Goal: Information Seeking & Learning: Learn about a topic

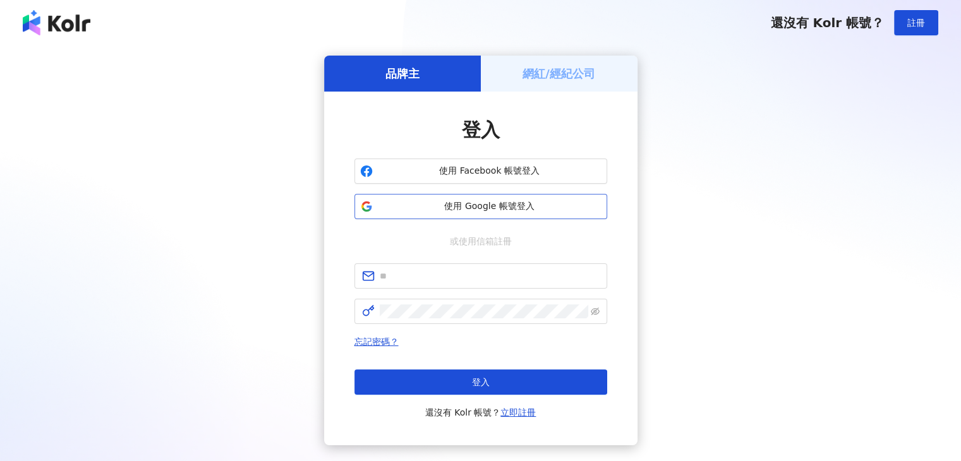
click at [394, 216] on button "使用 Google 帳號登入" at bounding box center [481, 206] width 253 height 25
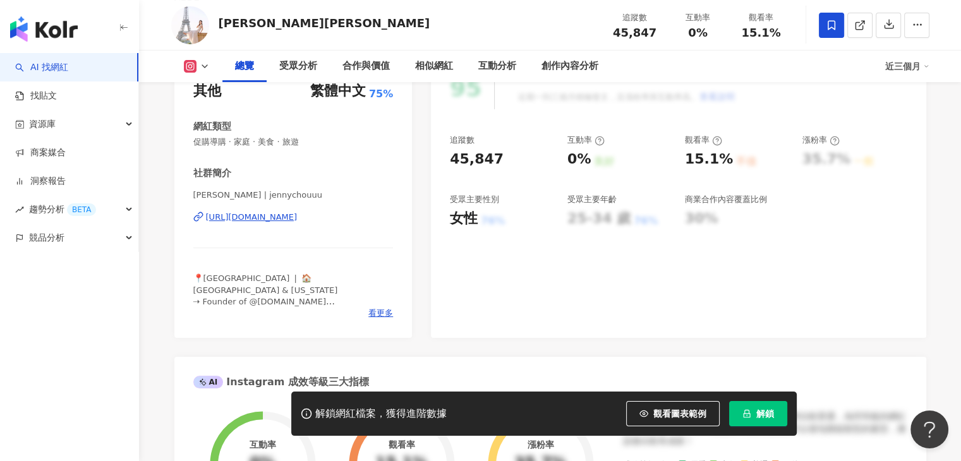
scroll to position [253, 0]
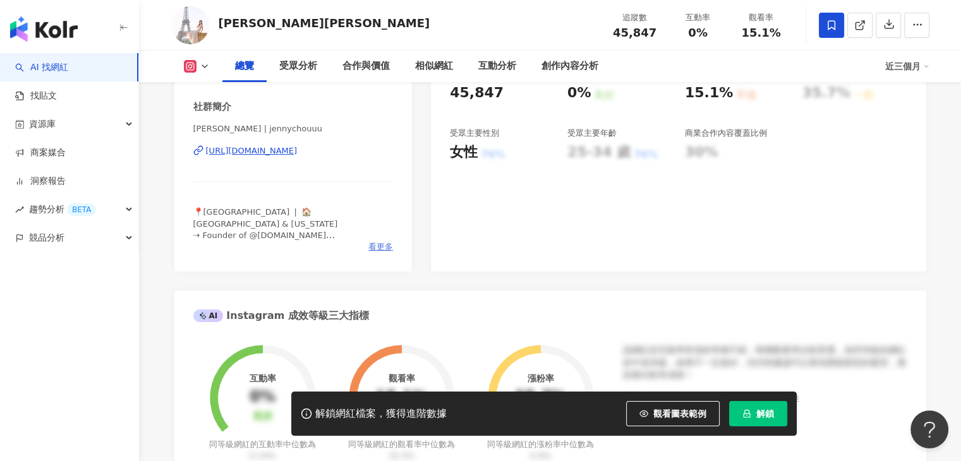
click at [384, 247] on span "看更多" at bounding box center [381, 246] width 25 height 11
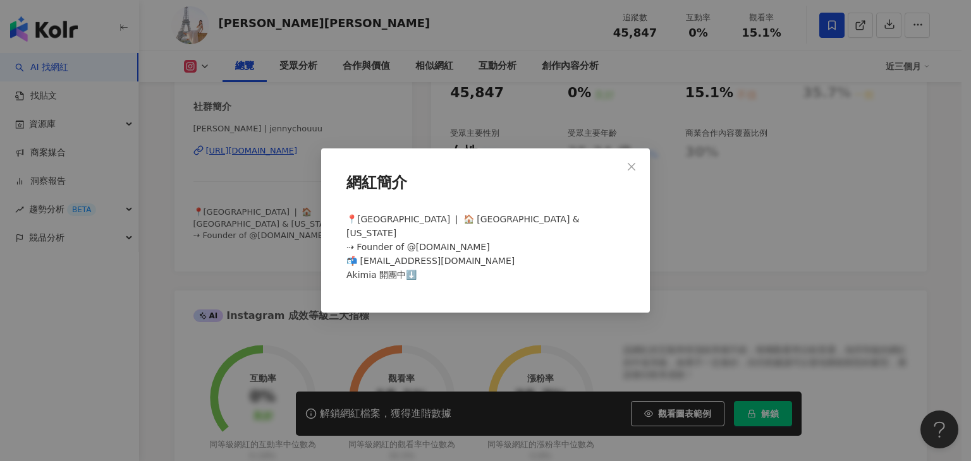
drag, startPoint x: 635, startPoint y: 173, endPoint x: 460, endPoint y: 212, distance: 178.9
click at [633, 172] on icon "close" at bounding box center [631, 167] width 10 height 10
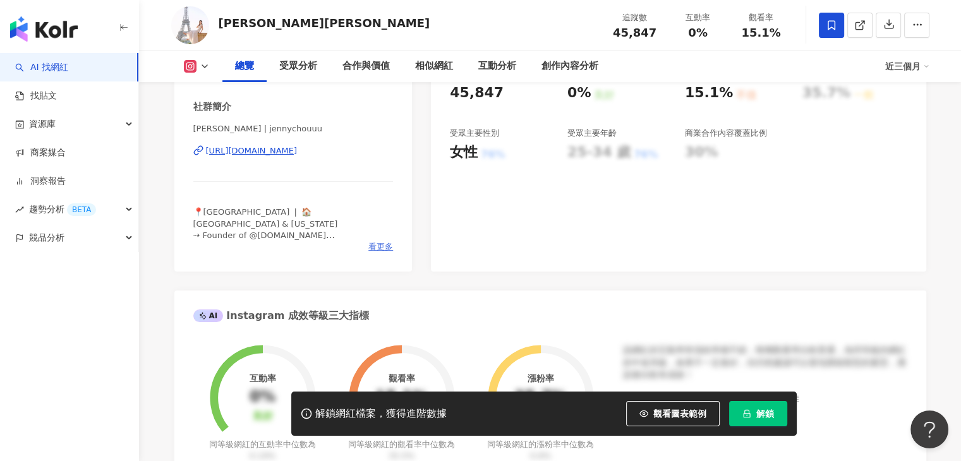
click at [370, 249] on span "看更多" at bounding box center [381, 246] width 25 height 11
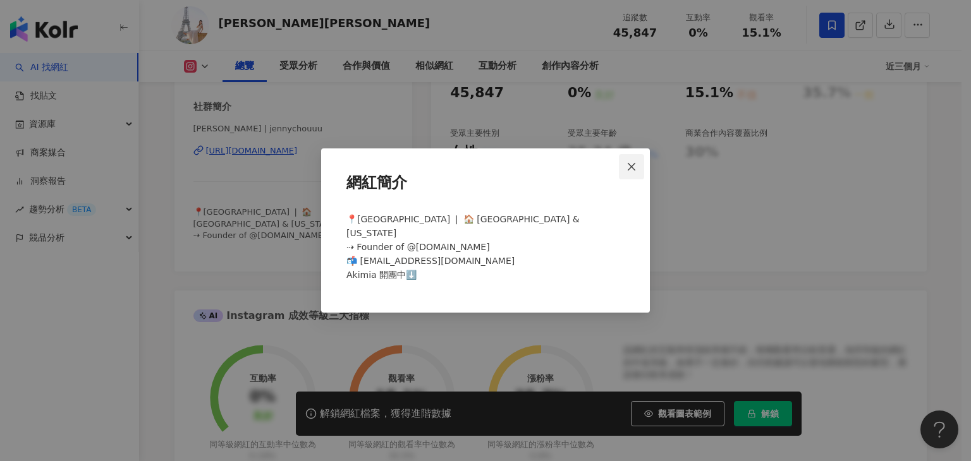
click at [627, 172] on icon "close" at bounding box center [631, 167] width 10 height 10
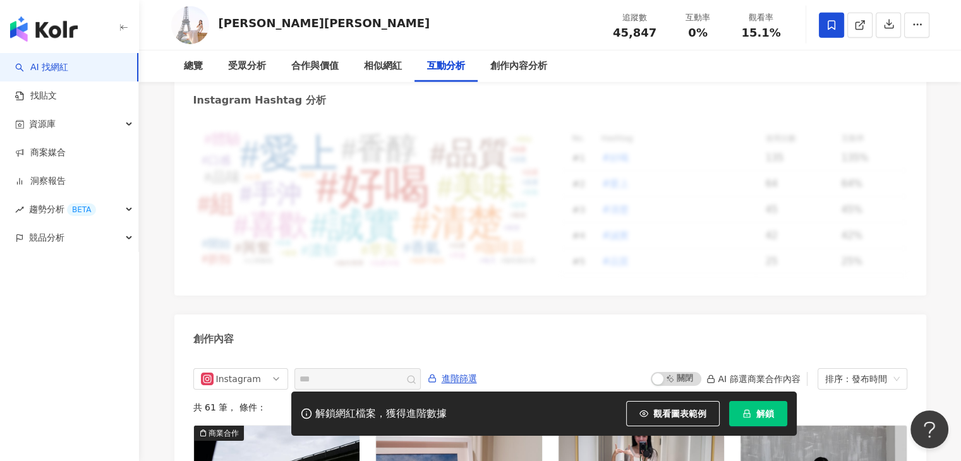
scroll to position [0, 0]
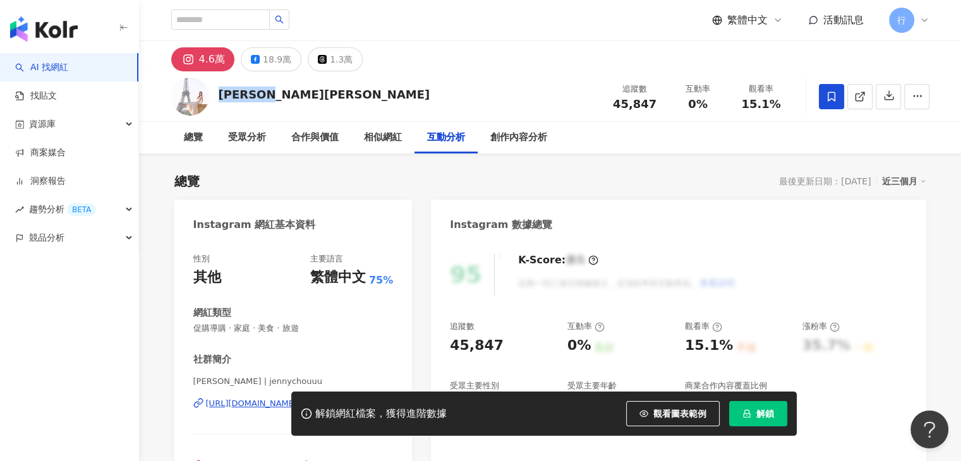
drag, startPoint x: 286, startPoint y: 88, endPoint x: 219, endPoint y: 90, distance: 66.4
click at [219, 90] on div "Jenny珍妮 追蹤數 45,847 互動率 0% 觀看率 15.1%" at bounding box center [550, 96] width 809 height 50
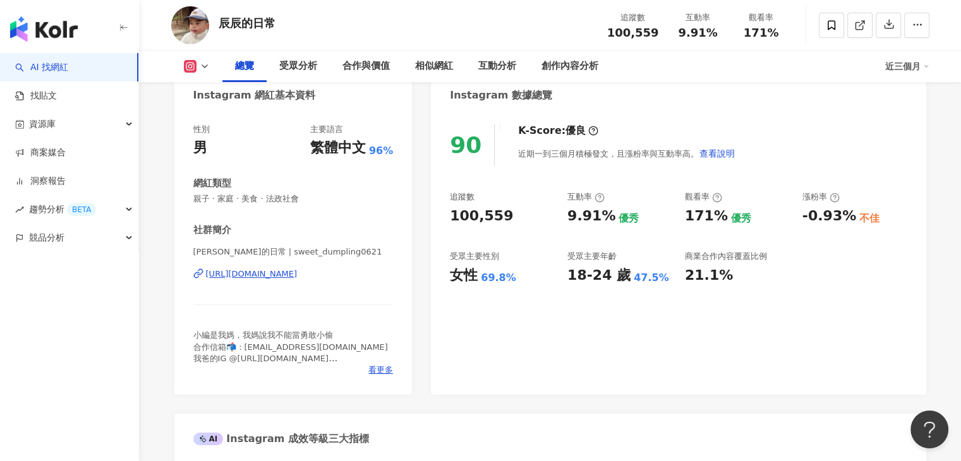
scroll to position [190, 0]
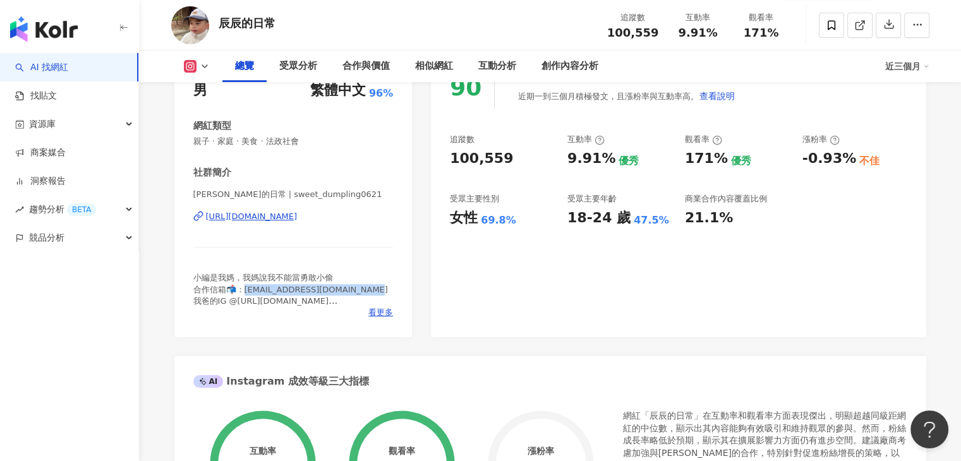
drag, startPoint x: 245, startPoint y: 291, endPoint x: 370, endPoint y: 295, distance: 125.2
click at [370, 295] on span "小編是我媽，我媽說我不能當勇敢小偷 合作信箱📬：sweetdumpling0621@gmail.com 我爸的IG @question_mark.tw 乳清折…" at bounding box center [290, 295] width 195 height 44
copy span "weetdumpling0621@gmail.com"
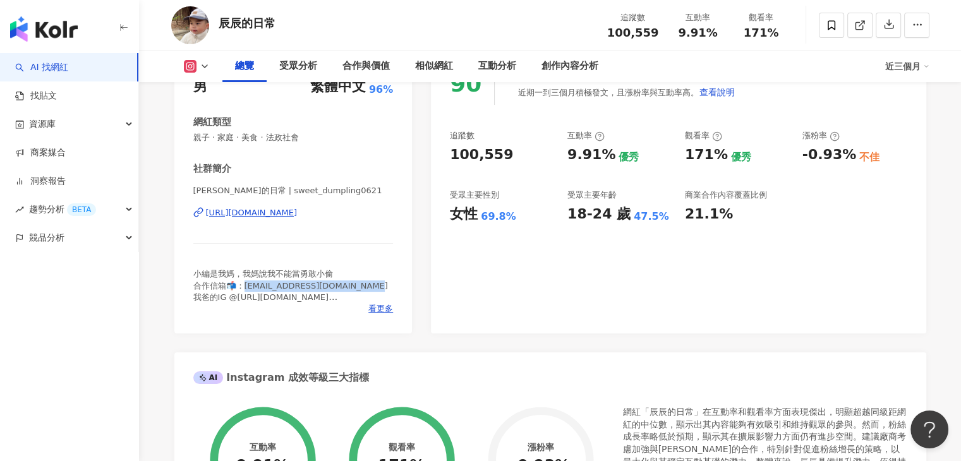
scroll to position [253, 0]
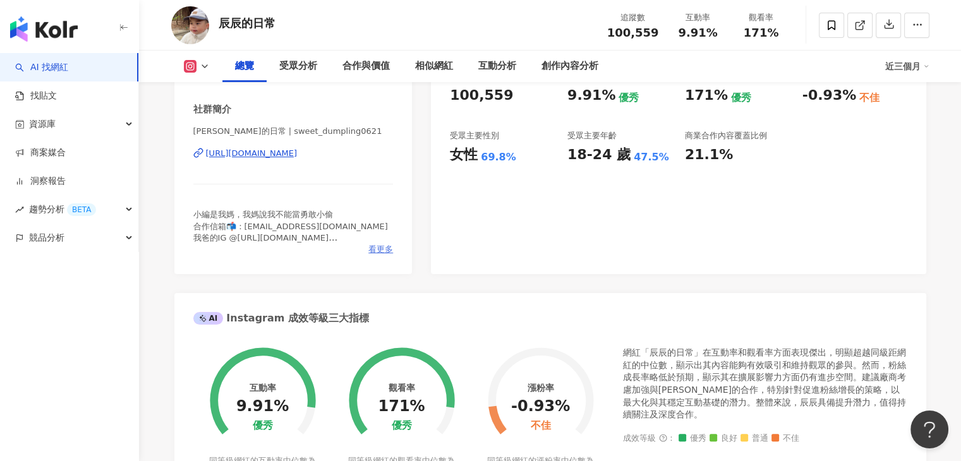
click at [379, 251] on span "看更多" at bounding box center [381, 249] width 25 height 11
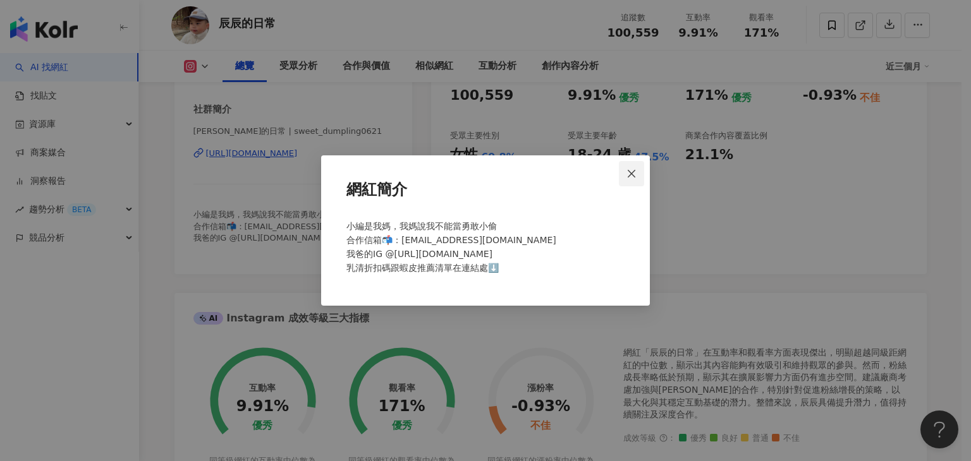
click at [641, 177] on span "Close" at bounding box center [631, 174] width 25 height 10
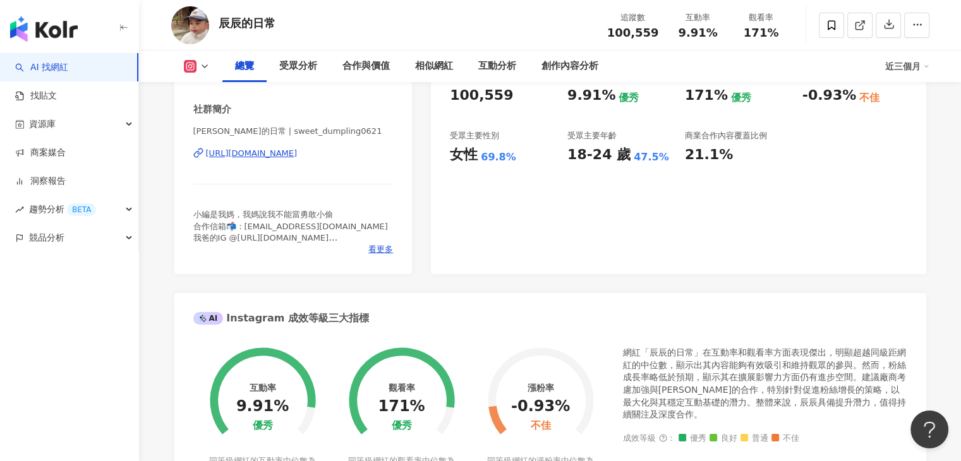
scroll to position [506, 0]
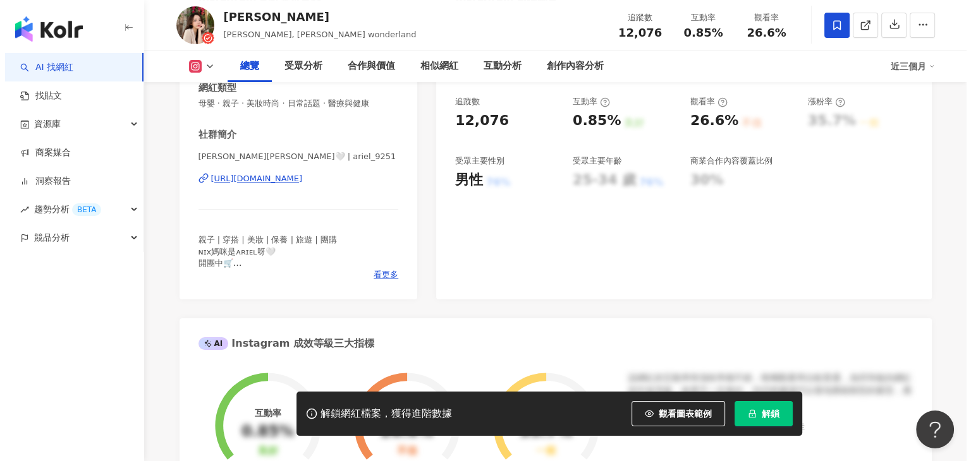
scroll to position [253, 0]
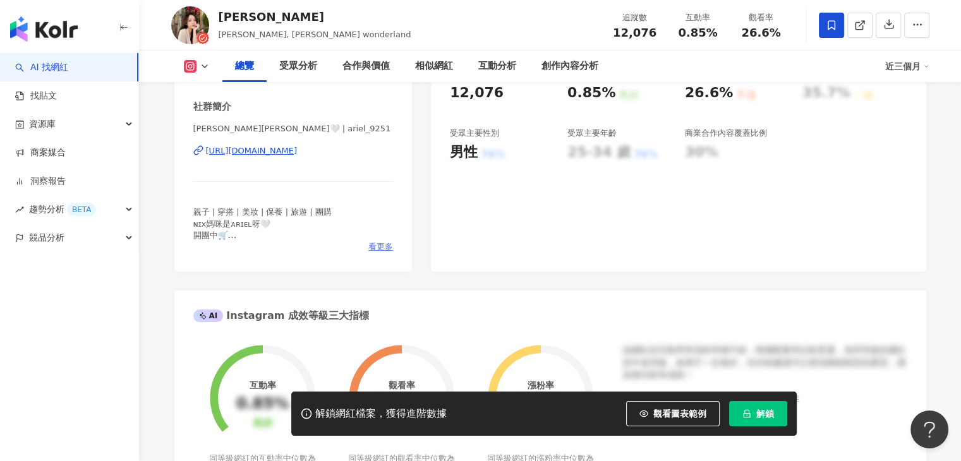
click at [387, 246] on span "看更多" at bounding box center [381, 246] width 25 height 11
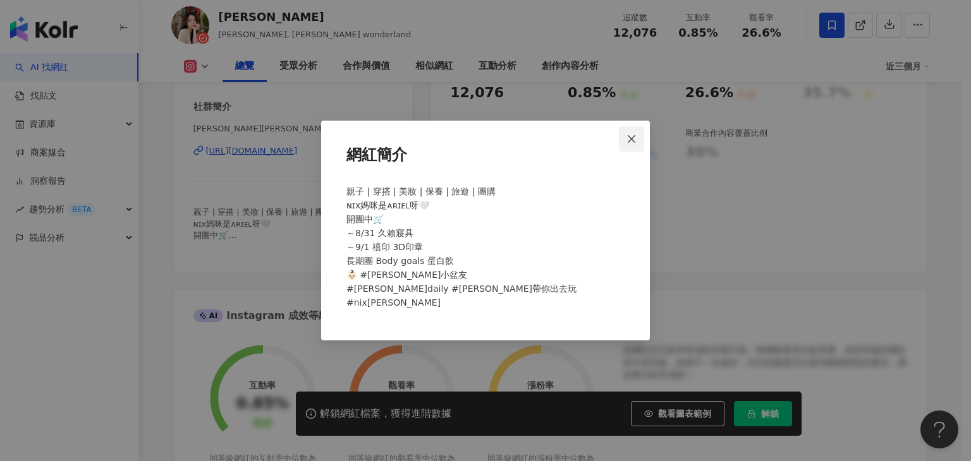
click at [628, 142] on icon "close" at bounding box center [632, 139] width 8 height 8
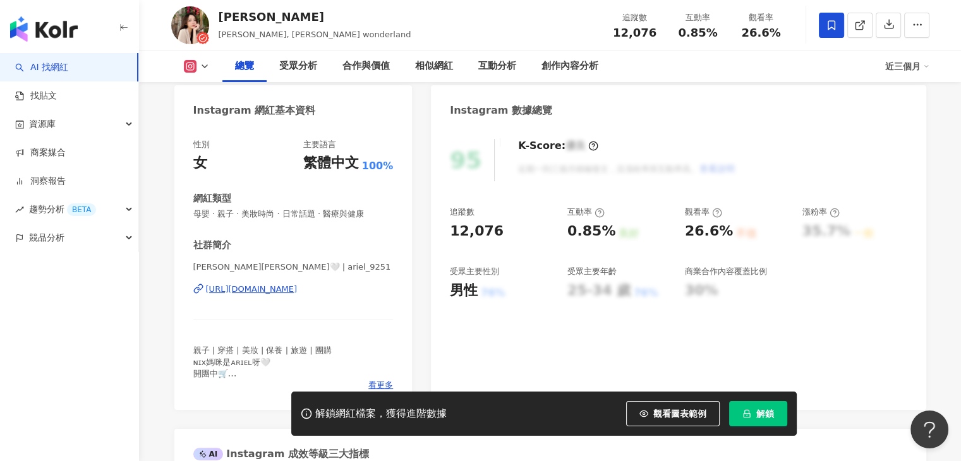
scroll to position [94, 0]
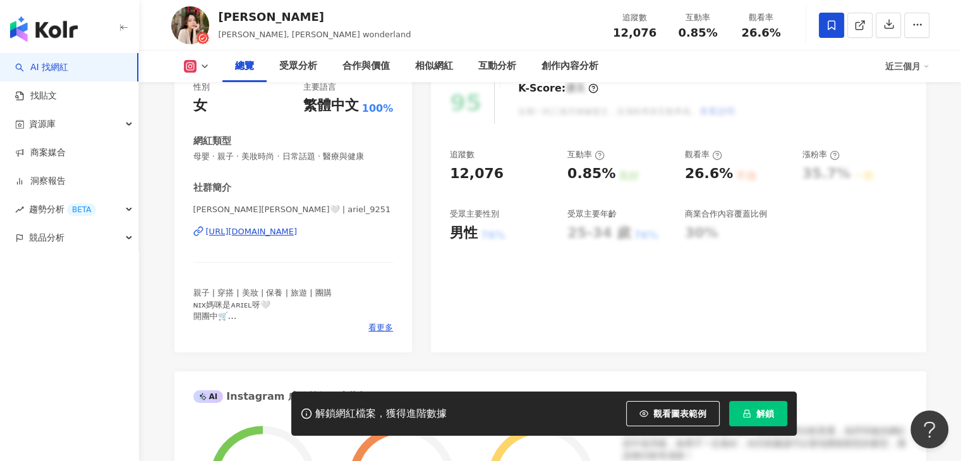
scroll to position [284, 0]
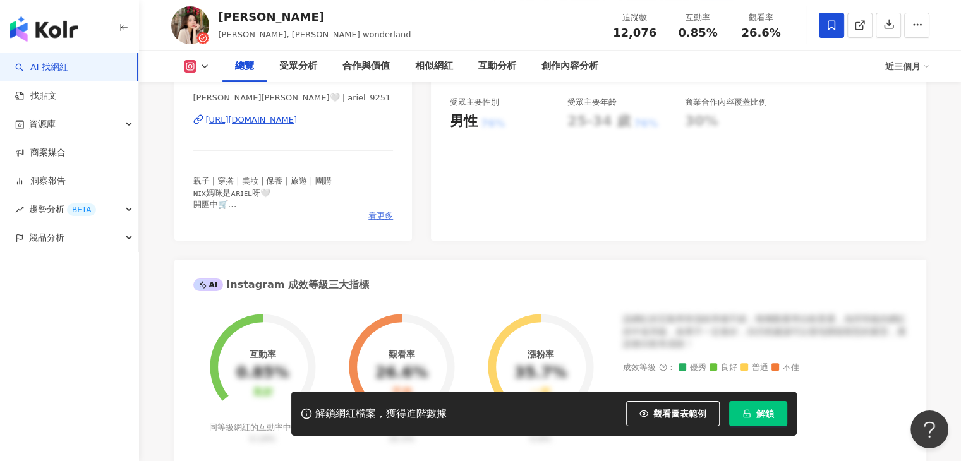
click at [384, 214] on span "看更多" at bounding box center [381, 215] width 25 height 11
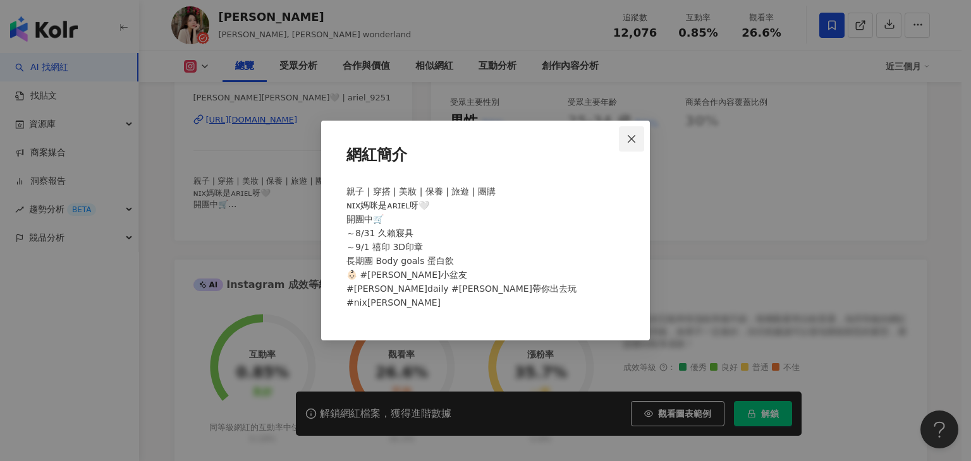
click at [638, 144] on span "Close" at bounding box center [631, 139] width 25 height 10
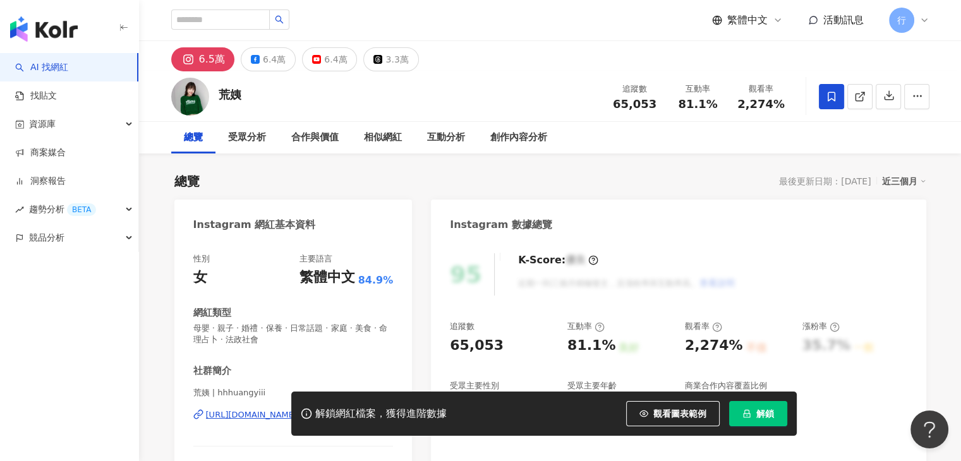
scroll to position [253, 0]
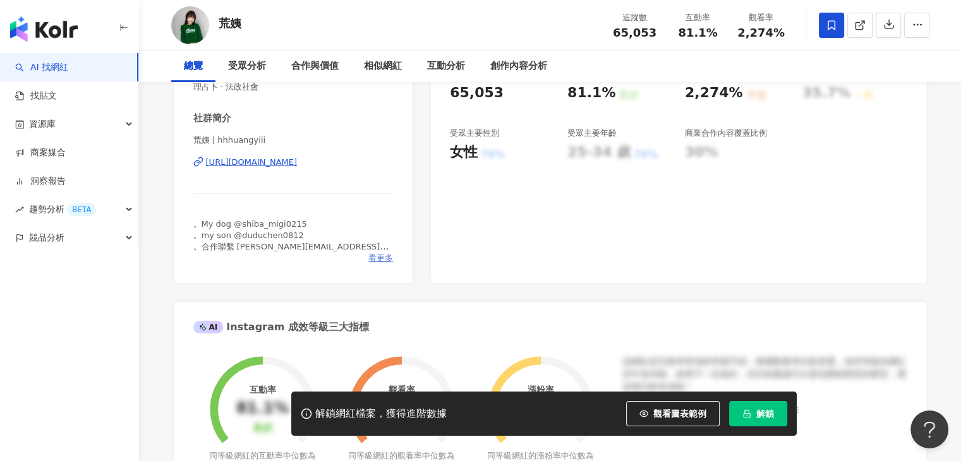
click at [377, 257] on span "看更多" at bounding box center [381, 258] width 25 height 11
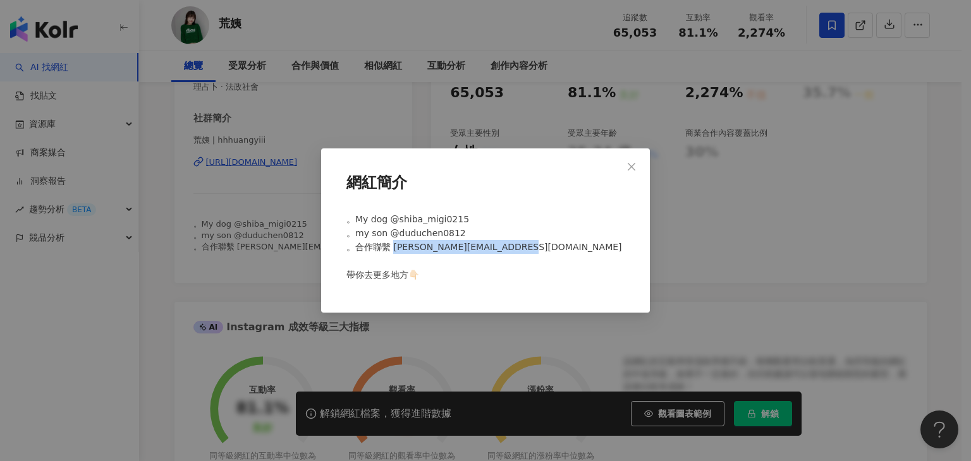
drag, startPoint x: 394, startPoint y: 248, endPoint x: 512, endPoint y: 255, distance: 118.4
click at [512, 255] on div "。My dog @shiba_migi0215 。my son @duduchen0812 。合作聯繫 [PERSON_NAME][EMAIL_ADDRESS…" at bounding box center [485, 252] width 288 height 90
click at [498, 262] on div "。My dog @shiba_migi0215 。my son @duduchen0812 。合作聯繫 [PERSON_NAME][EMAIL_ADDRESS…" at bounding box center [485, 252] width 288 height 90
drag, startPoint x: 391, startPoint y: 247, endPoint x: 501, endPoint y: 247, distance: 109.4
click at [501, 247] on div "。My dog @shiba_migi0215 。my son @duduchen0812 。合作聯繫 huangyi@jibaistudio.info 帶你…" at bounding box center [485, 252] width 288 height 90
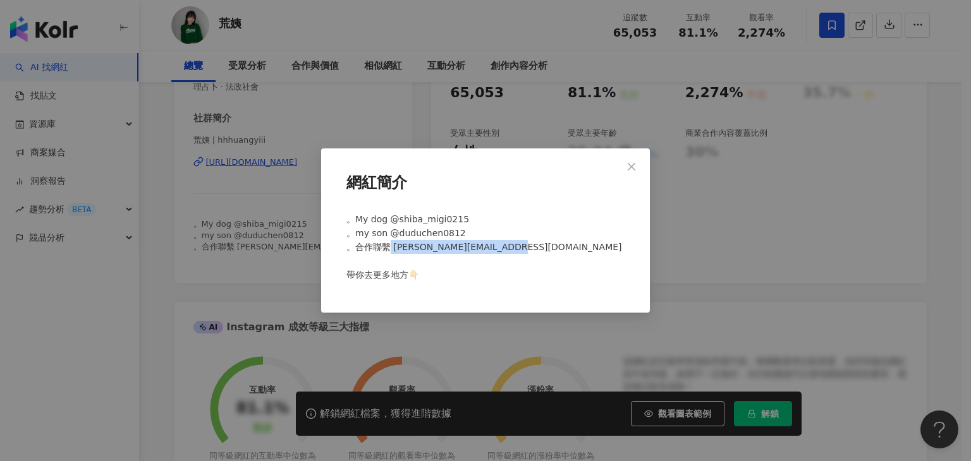
copy span "huangyi@jibaistudio.info"
click at [627, 170] on icon "close" at bounding box center [631, 167] width 10 height 10
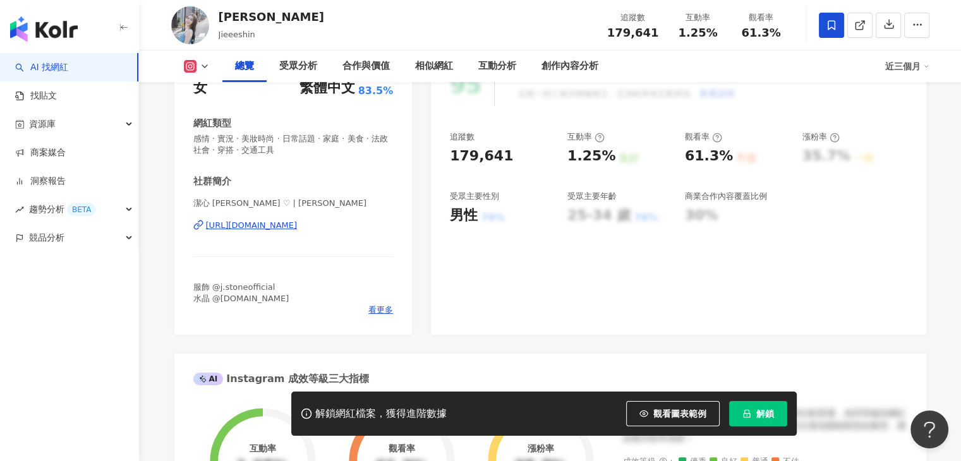
drag, startPoint x: 341, startPoint y: 228, endPoint x: 324, endPoint y: 227, distance: 17.1
click at [298, 227] on div "https://www.instagram.com/jieeeshin/" at bounding box center [252, 225] width 92 height 11
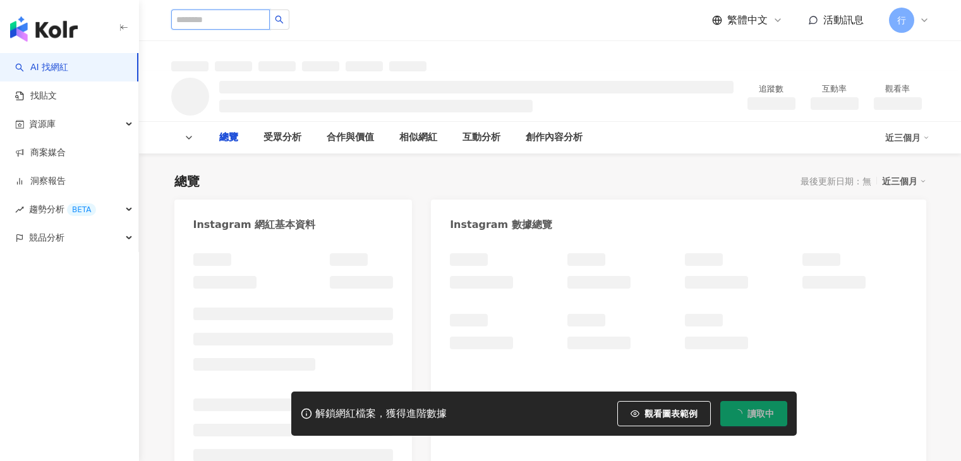
click at [224, 11] on input "search" at bounding box center [220, 19] width 99 height 20
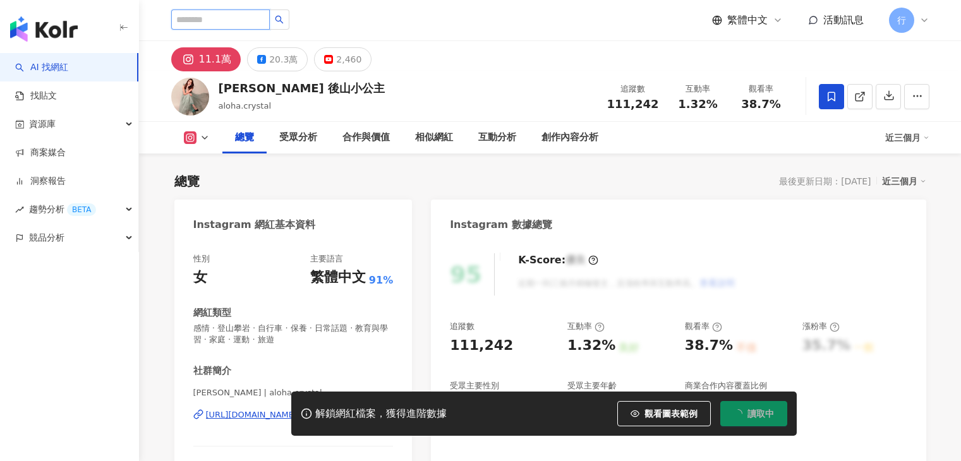
click at [224, 18] on input "search" at bounding box center [220, 19] width 99 height 20
paste input "***"
type input "***"
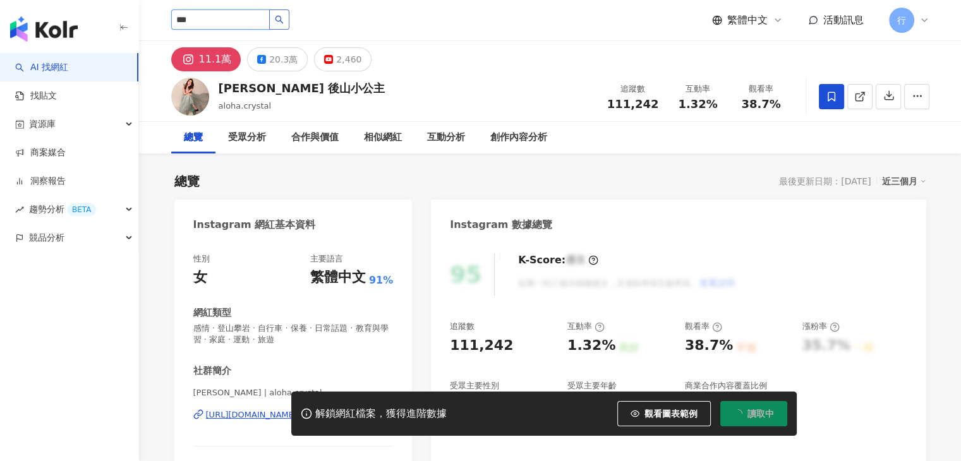
click at [284, 18] on icon "search" at bounding box center [279, 19] width 9 height 9
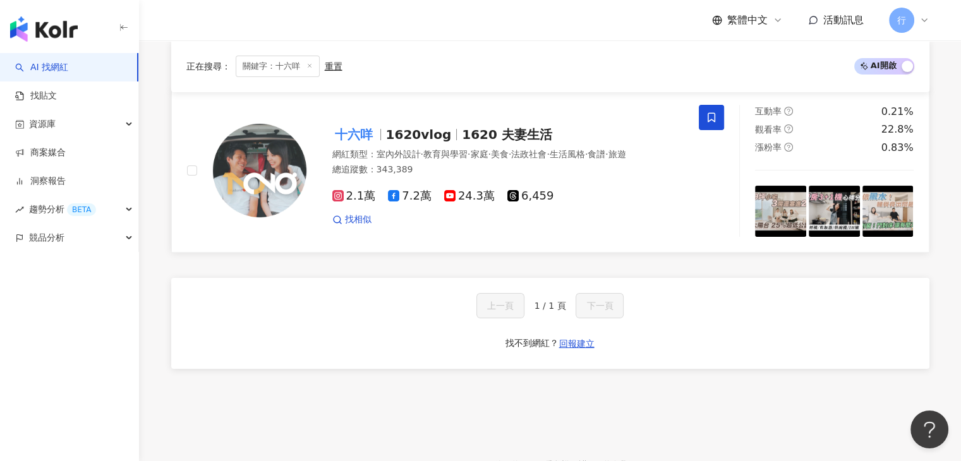
scroll to position [126, 0]
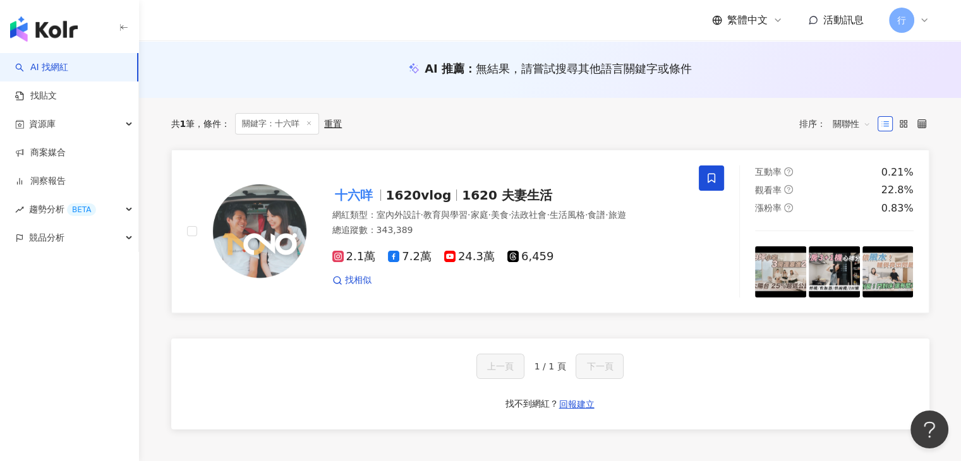
click at [494, 188] on span "1620 夫妻生活" at bounding box center [507, 195] width 90 height 15
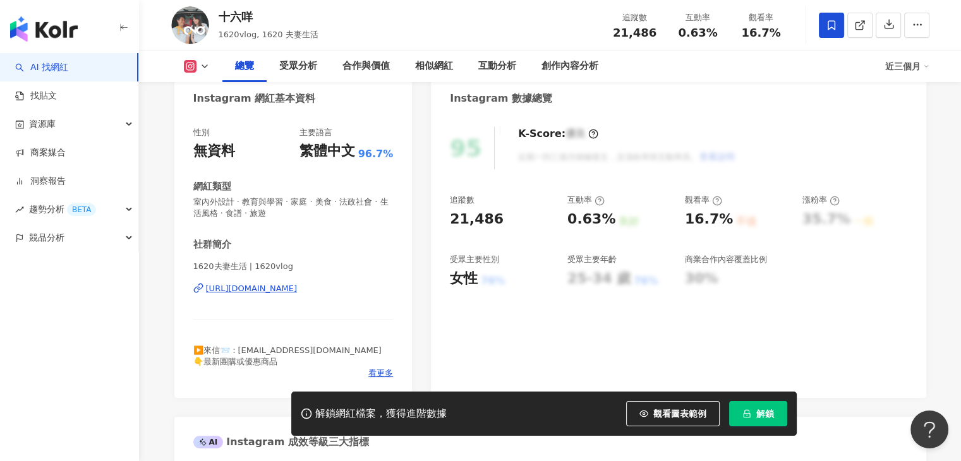
scroll to position [253, 0]
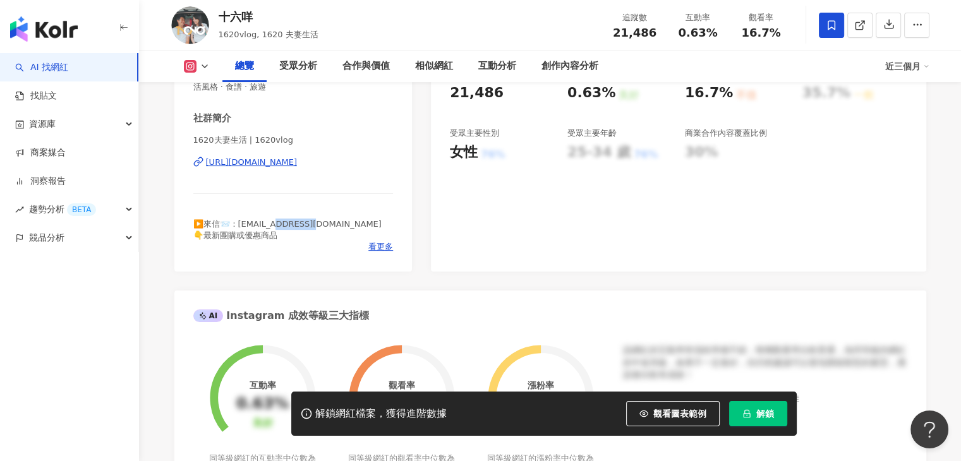
drag, startPoint x: 315, startPoint y: 225, endPoint x: 281, endPoint y: 221, distance: 34.4
click at [281, 221] on div "▶️來信📨：16vlog@gmail.com 👇最新團購或優惠商品" at bounding box center [293, 230] width 200 height 23
click at [536, 235] on div "95 K-Score : 優良 近期一到三個月積極發文，且漲粉率與互動率高。 查看說明 追蹤數 21,486 互動率 0.63% 良好 觀看率 16.7% 不…" at bounding box center [678, 130] width 495 height 284
click at [387, 248] on span "看更多" at bounding box center [381, 246] width 25 height 11
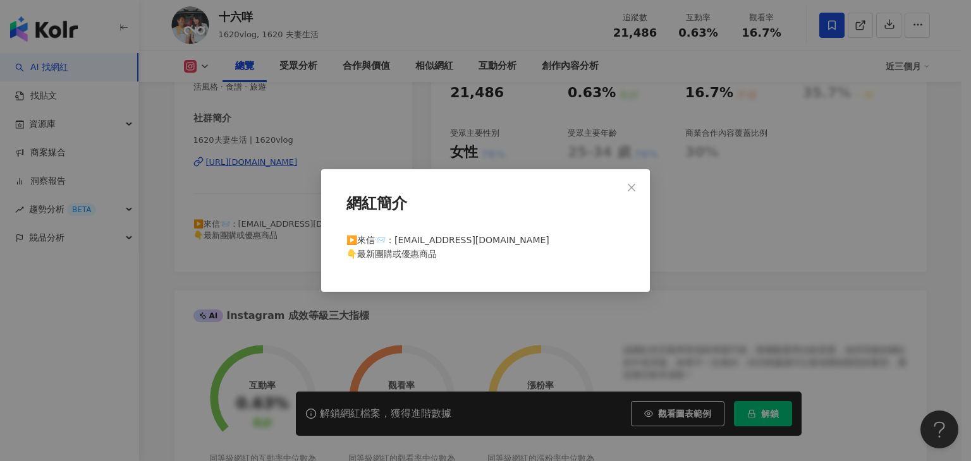
click at [376, 155] on div "網紅簡介 ▶️來信📨：16vlog@gmail.com 👇最新團購或優惠商品" at bounding box center [485, 230] width 971 height 461
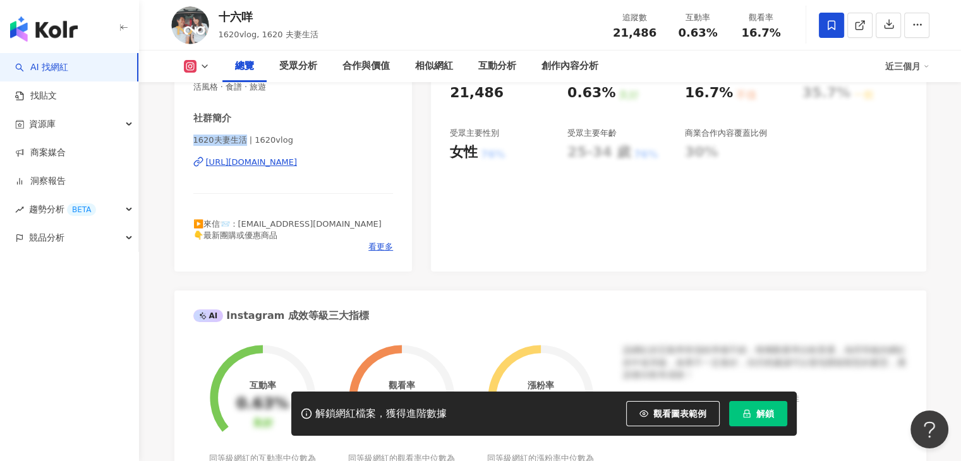
drag, startPoint x: 204, startPoint y: 142, endPoint x: 242, endPoint y: 142, distance: 38.6
click at [242, 142] on div "性別 無資料 主要語言 繁體中文 96.7% 網紅類型 室內外設計 · 教育與學習 · 家庭 · 美食 · 法政社會 · 生活風格 · 食譜 · 旅遊 社群簡…" at bounding box center [293, 130] width 238 height 284
copy span "1620夫妻生活"
click at [442, 288] on div "Instagram 網紅基本資料 性別 無資料 主要語言 繁體中文 96.7% 網紅類型 室內外設計 · 教育與學習 · 家庭 · 美食 · 法政社會 · 生…" at bounding box center [550, 437] width 752 height 981
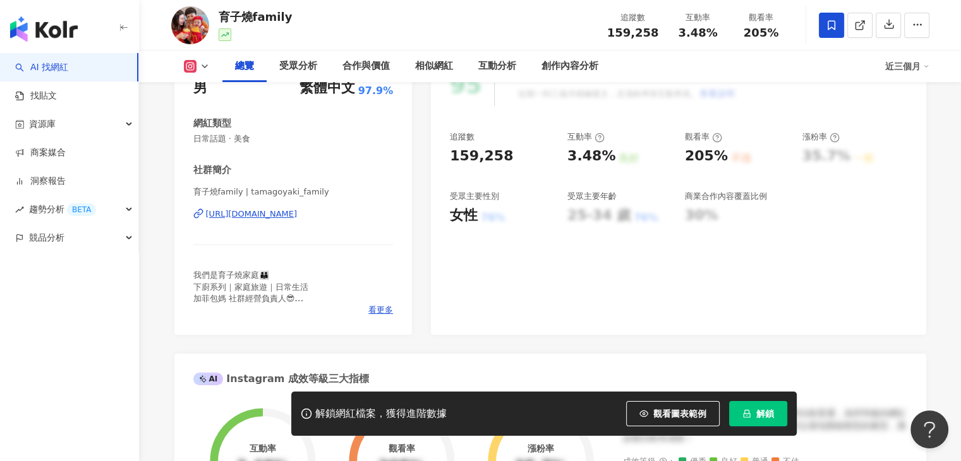
drag, startPoint x: 272, startPoint y: 213, endPoint x: 301, endPoint y: 230, distance: 33.2
click at [377, 311] on span "看更多" at bounding box center [381, 310] width 25 height 11
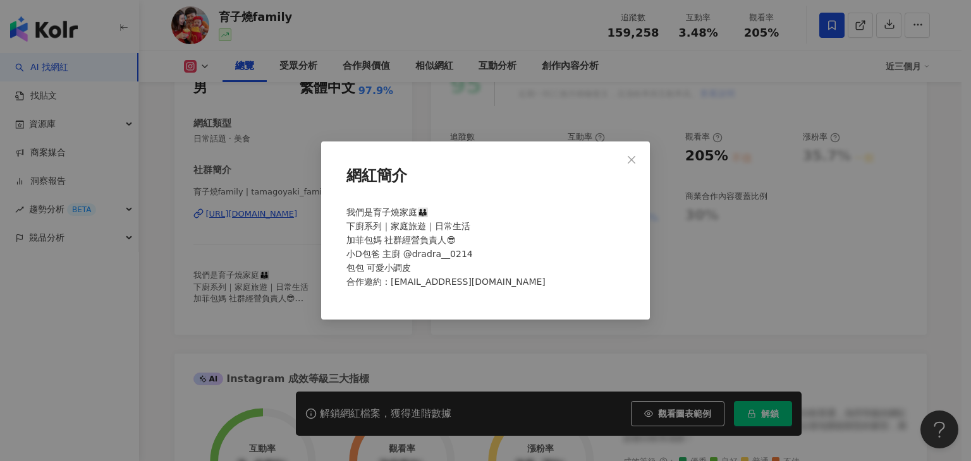
click at [531, 41] on div "網紅簡介 我們是育子燒家庭👪 下廚系列｜家庭旅遊｜日常生活 加菲包媽 社群經營負責人😎 小D包爸 主廚 @dradra__0214 包包 可愛小調皮 合作邀約…" at bounding box center [485, 230] width 971 height 461
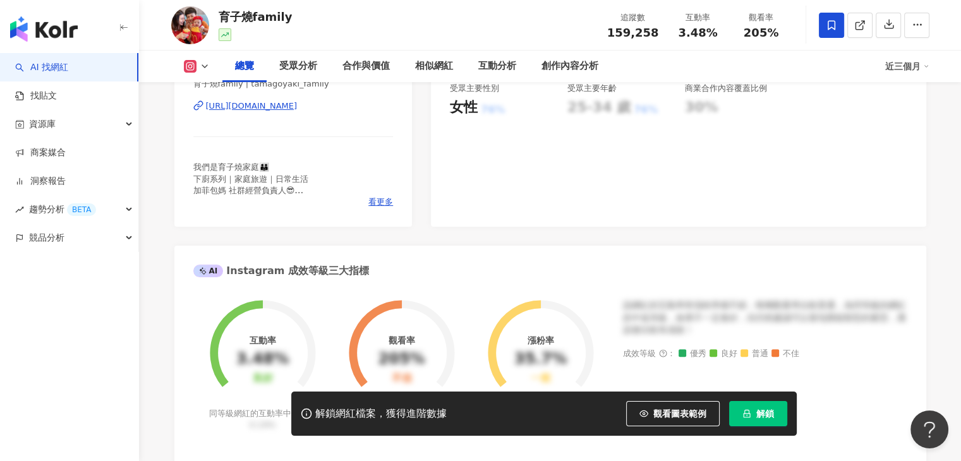
scroll to position [192, 0]
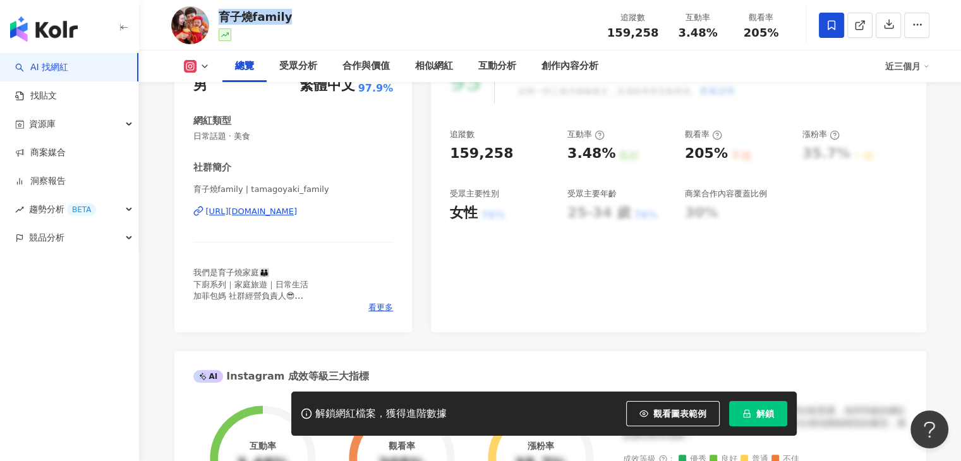
drag, startPoint x: 309, startPoint y: 19, endPoint x: 223, endPoint y: 21, distance: 86.0
click at [223, 21] on div "育子燒family 追蹤數 159,258 互動率 3.48% 觀看率 205%" at bounding box center [550, 25] width 809 height 50
copy div "育子燒family"
click at [379, 23] on div "育子燒family 追蹤數 159,258 互動率 3.48% 觀看率 205%" at bounding box center [550, 25] width 809 height 50
